Goal: Task Accomplishment & Management: Complete application form

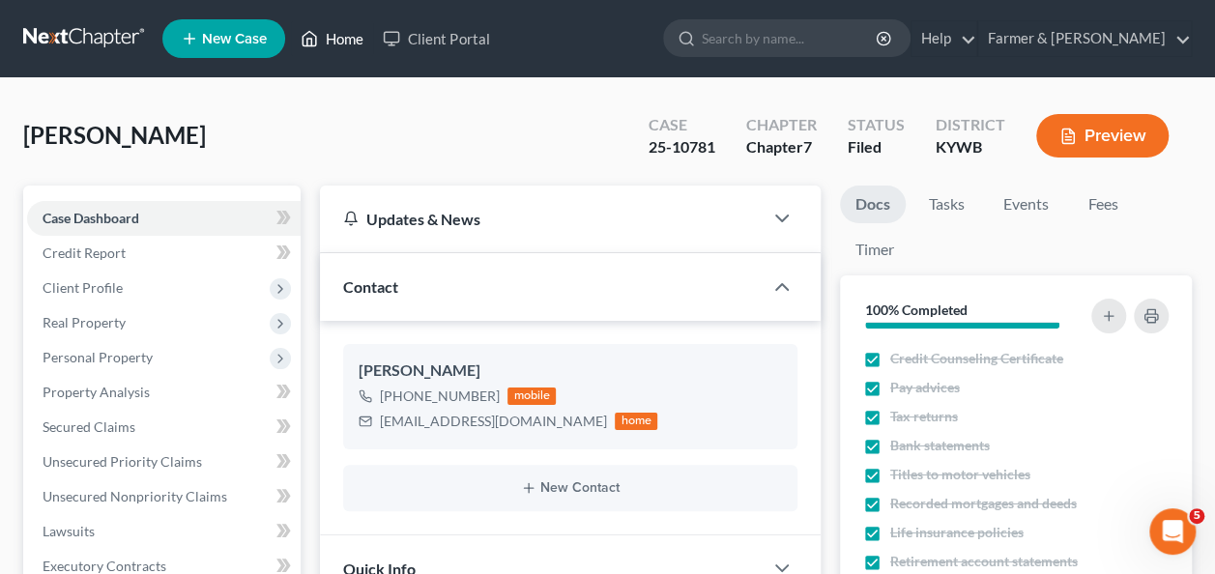
click at [362, 40] on link "Home" at bounding box center [332, 38] width 82 height 35
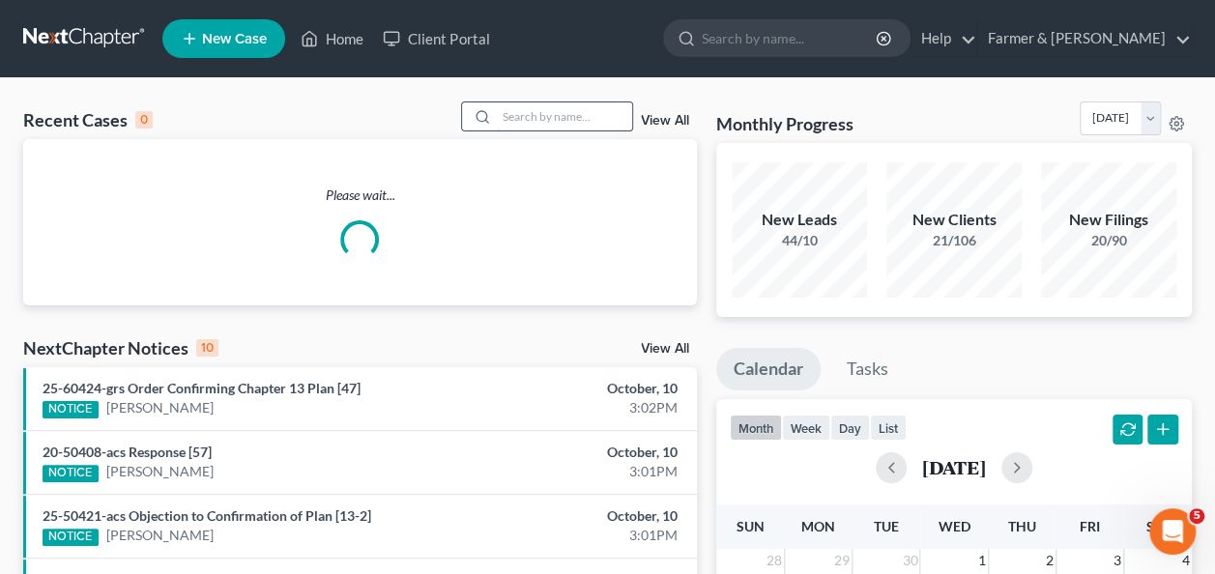
click at [580, 124] on input "search" at bounding box center [564, 116] width 135 height 28
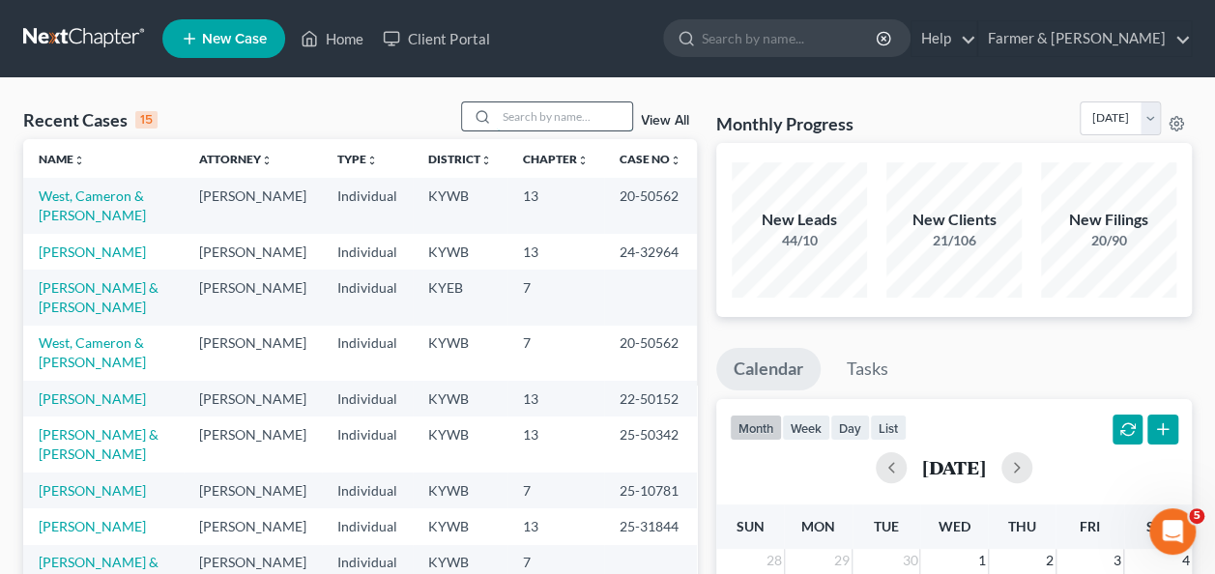
click at [585, 109] on input "search" at bounding box center [564, 116] width 135 height 28
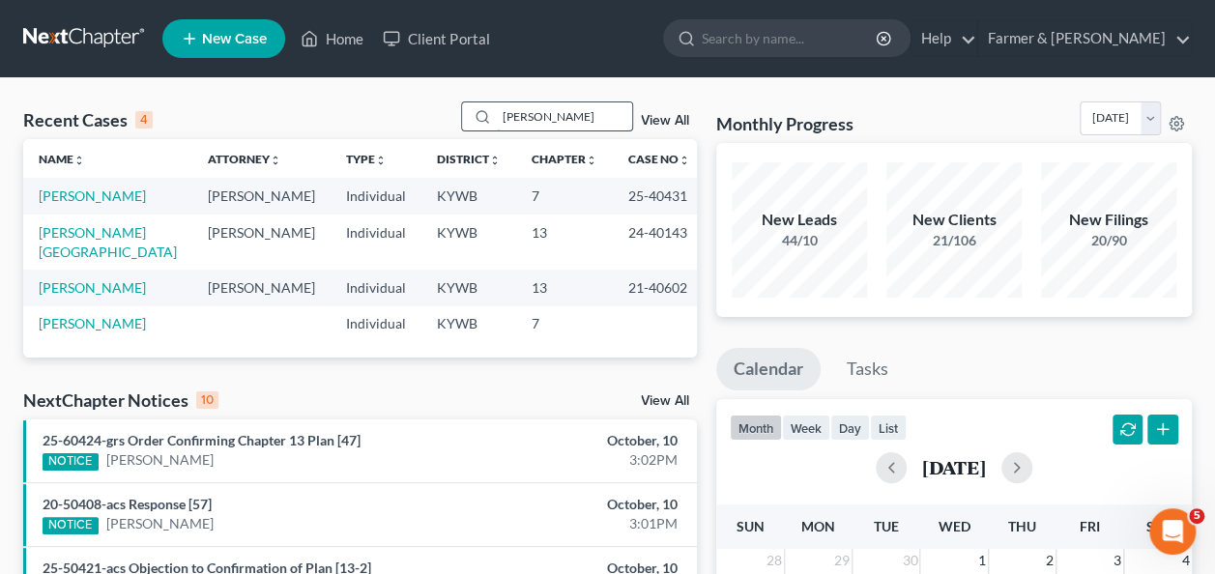
click at [544, 114] on input "[PERSON_NAME]" at bounding box center [564, 116] width 135 height 28
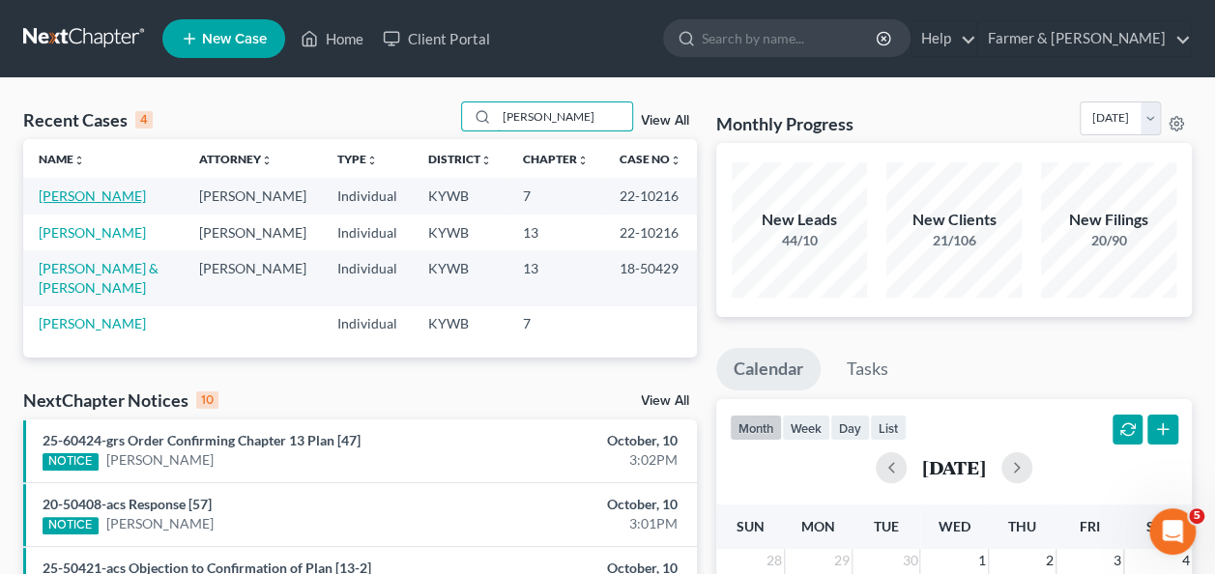
type input "[PERSON_NAME]"
click at [99, 189] on link "[PERSON_NAME]" at bounding box center [92, 196] width 107 height 16
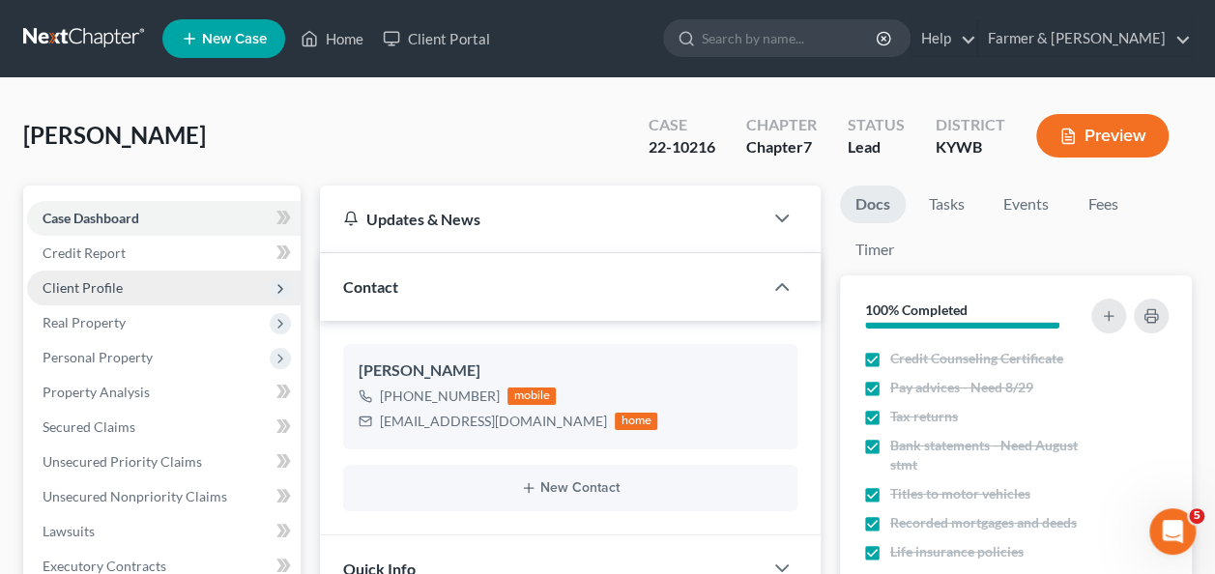
click at [148, 293] on span "Client Profile" at bounding box center [164, 288] width 274 height 35
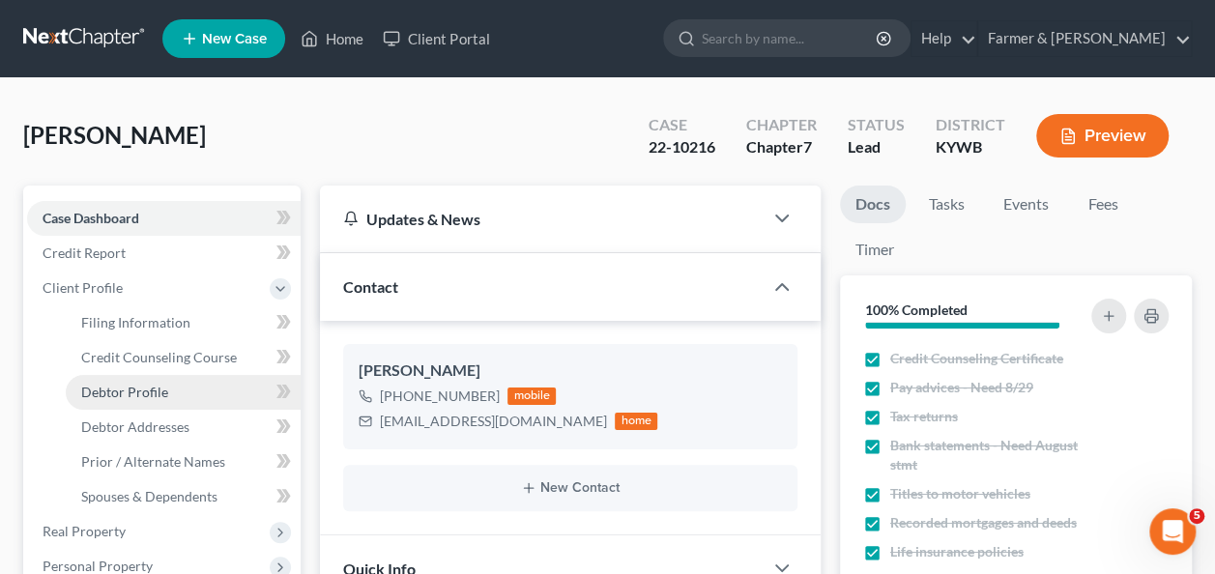
click at [170, 388] on link "Debtor Profile" at bounding box center [183, 392] width 235 height 35
select select "3"
select select "1"
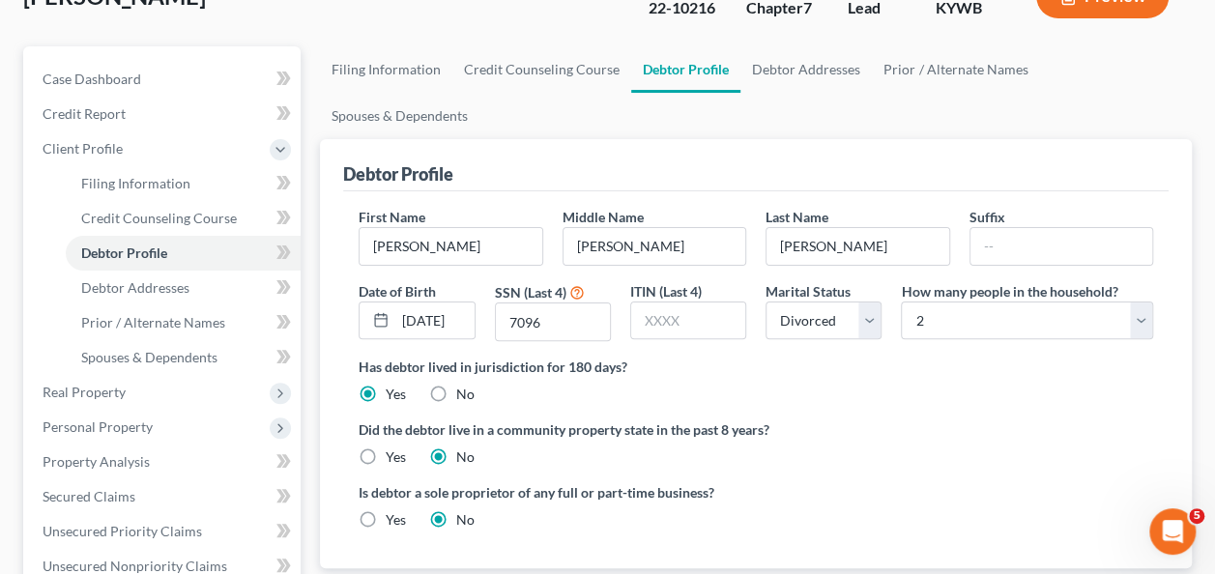
scroll to position [140, 0]
click at [884, 67] on link "Prior / Alternate Names" at bounding box center [955, 68] width 167 height 46
